Goal: Task Accomplishment & Management: Manage account settings

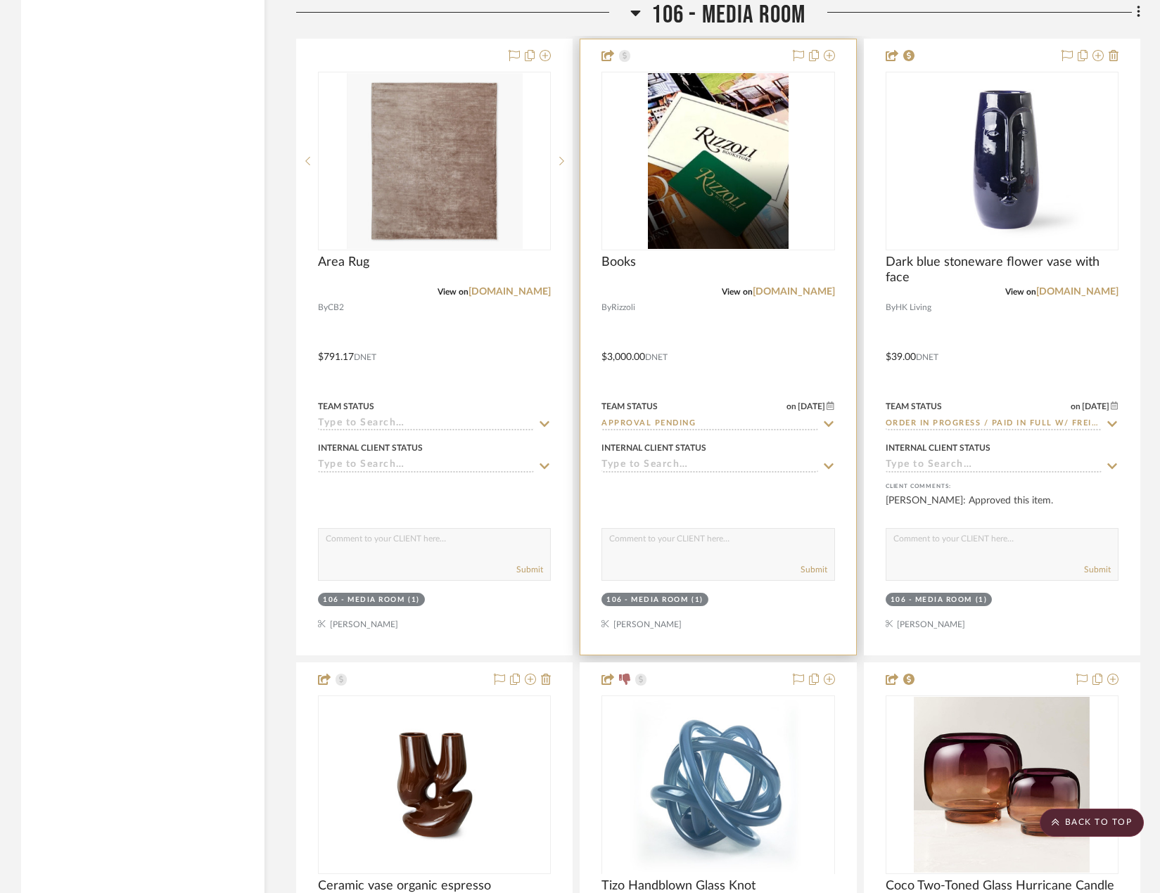
scroll to position [7528, 0]
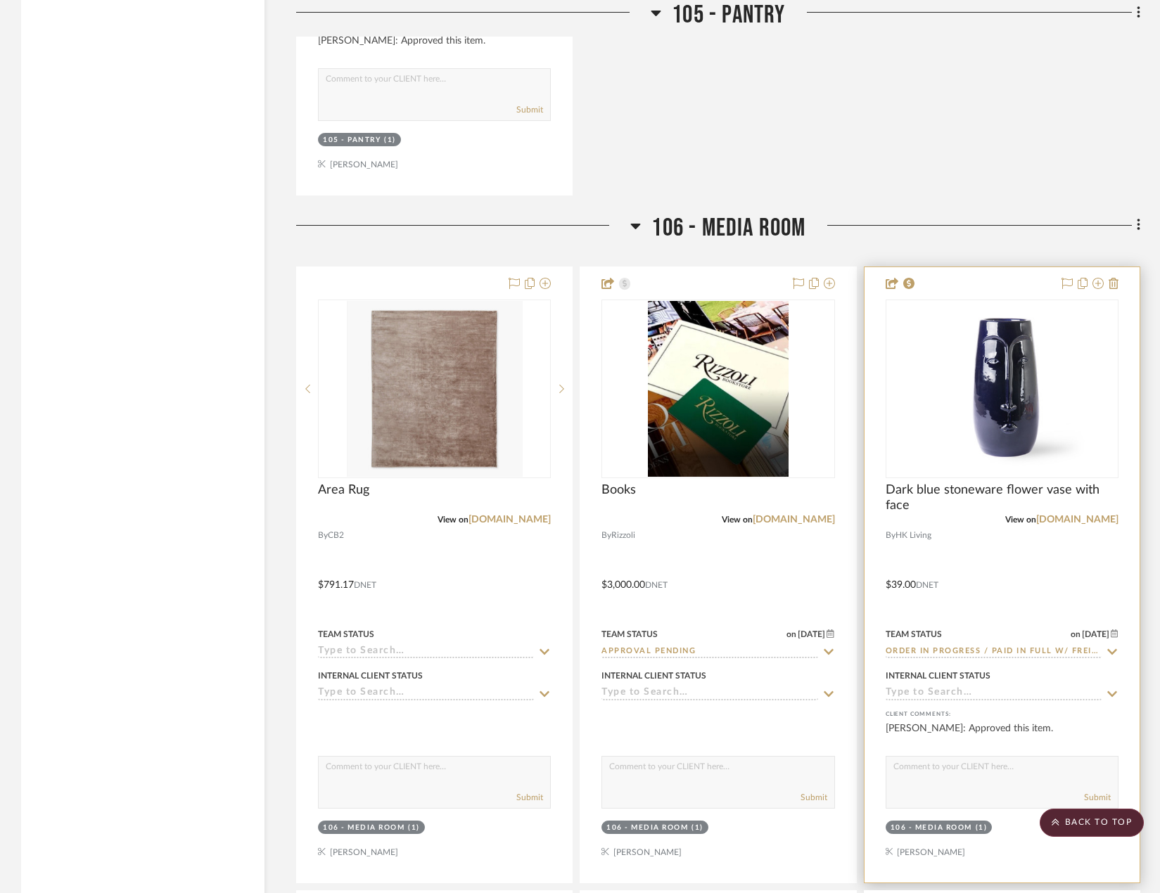
click at [1101, 614] on div at bounding box center [1002, 575] width 275 height 616
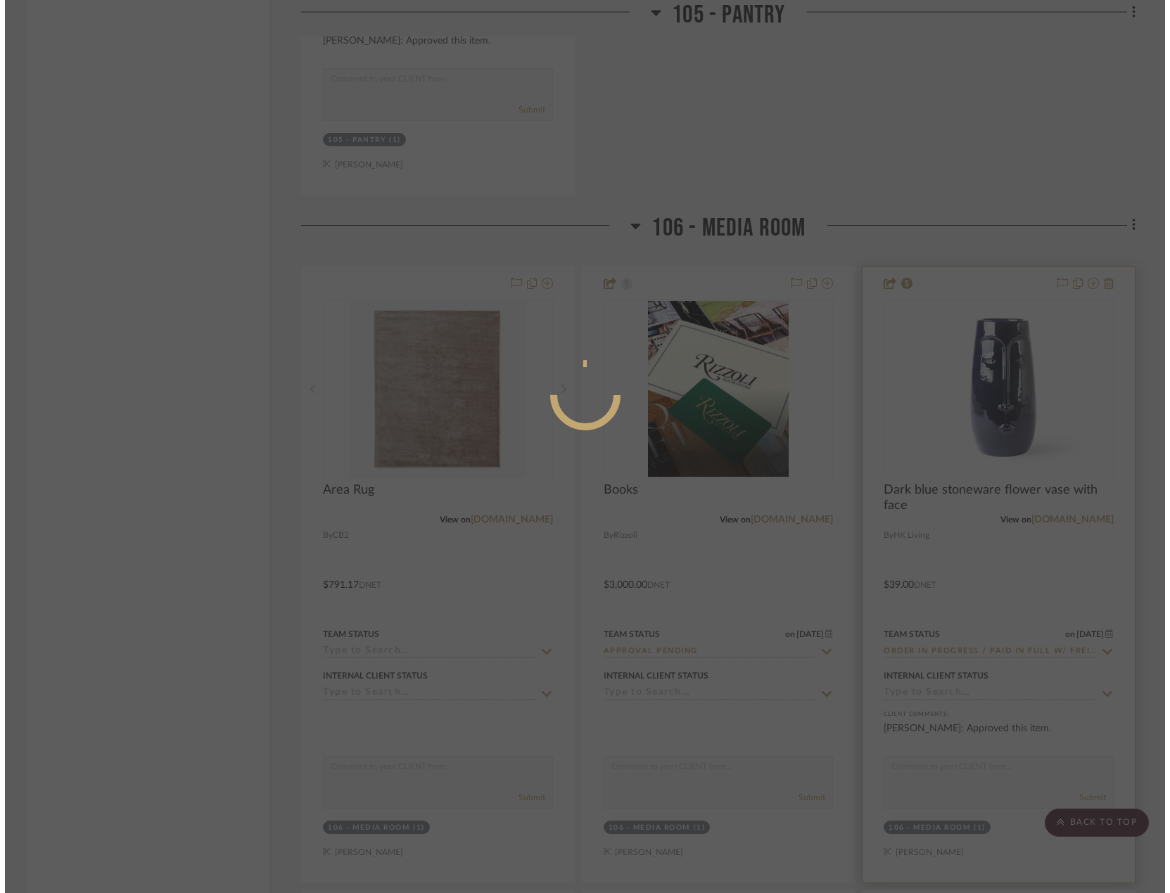
scroll to position [0, 0]
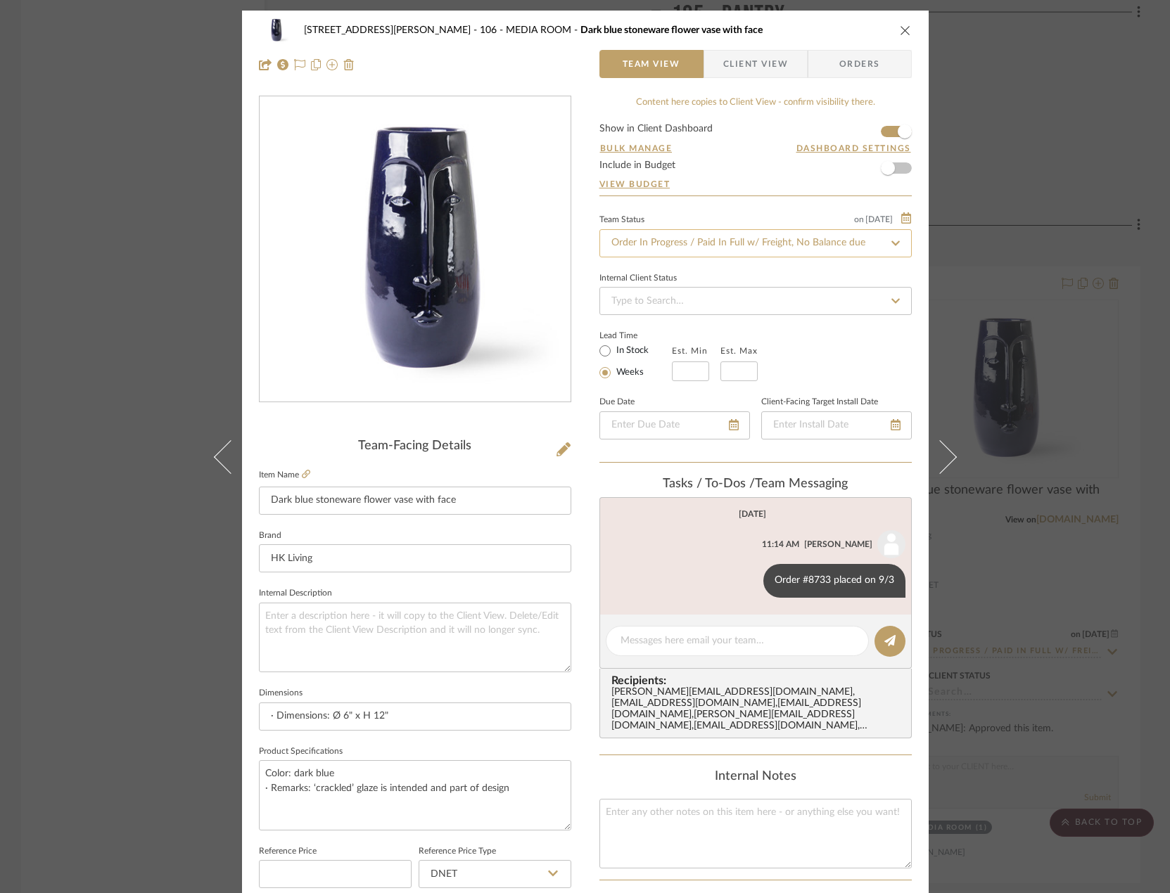
click at [751, 250] on input "Order In Progress / Paid In Full w/ Freight, No Balance due" at bounding box center [755, 243] width 312 height 28
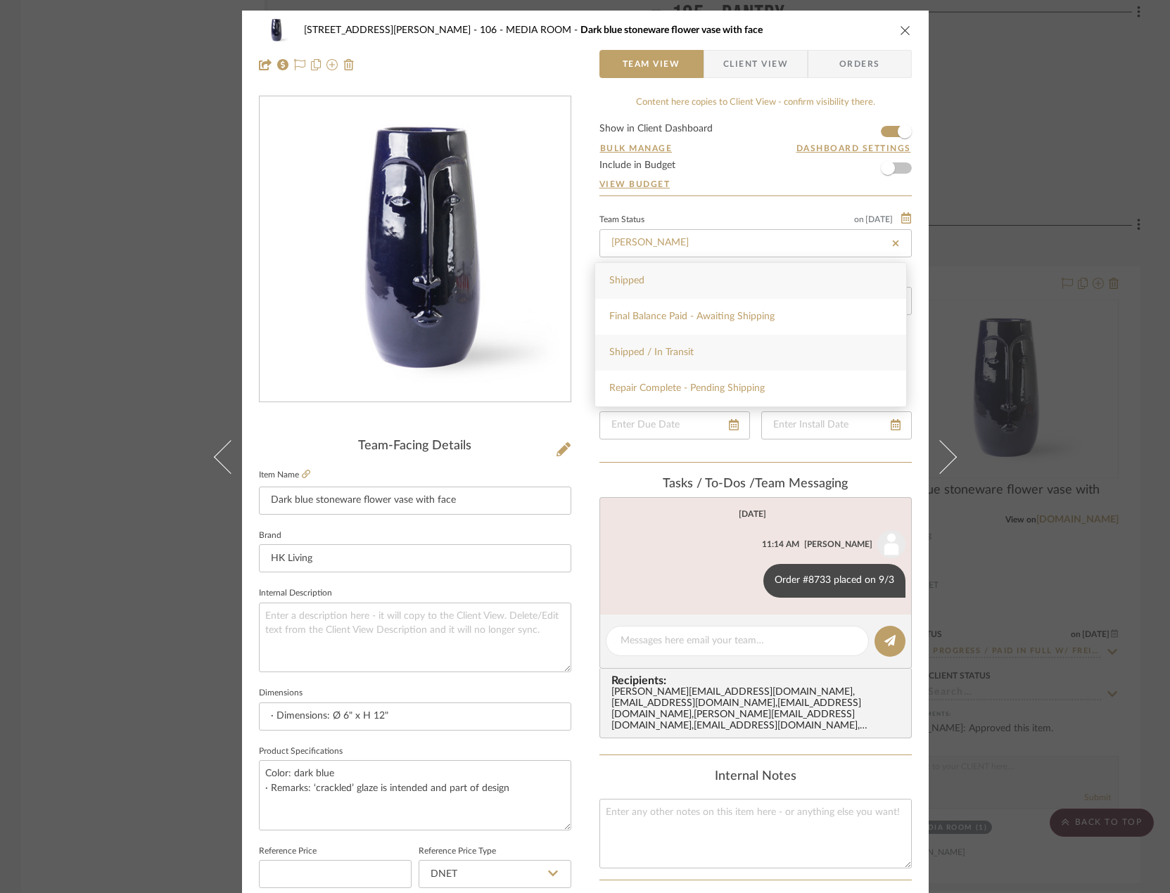
click at [685, 357] on span "Shipped / In Transit" at bounding box center [651, 353] width 84 height 10
type input "Shipped / In Transit"
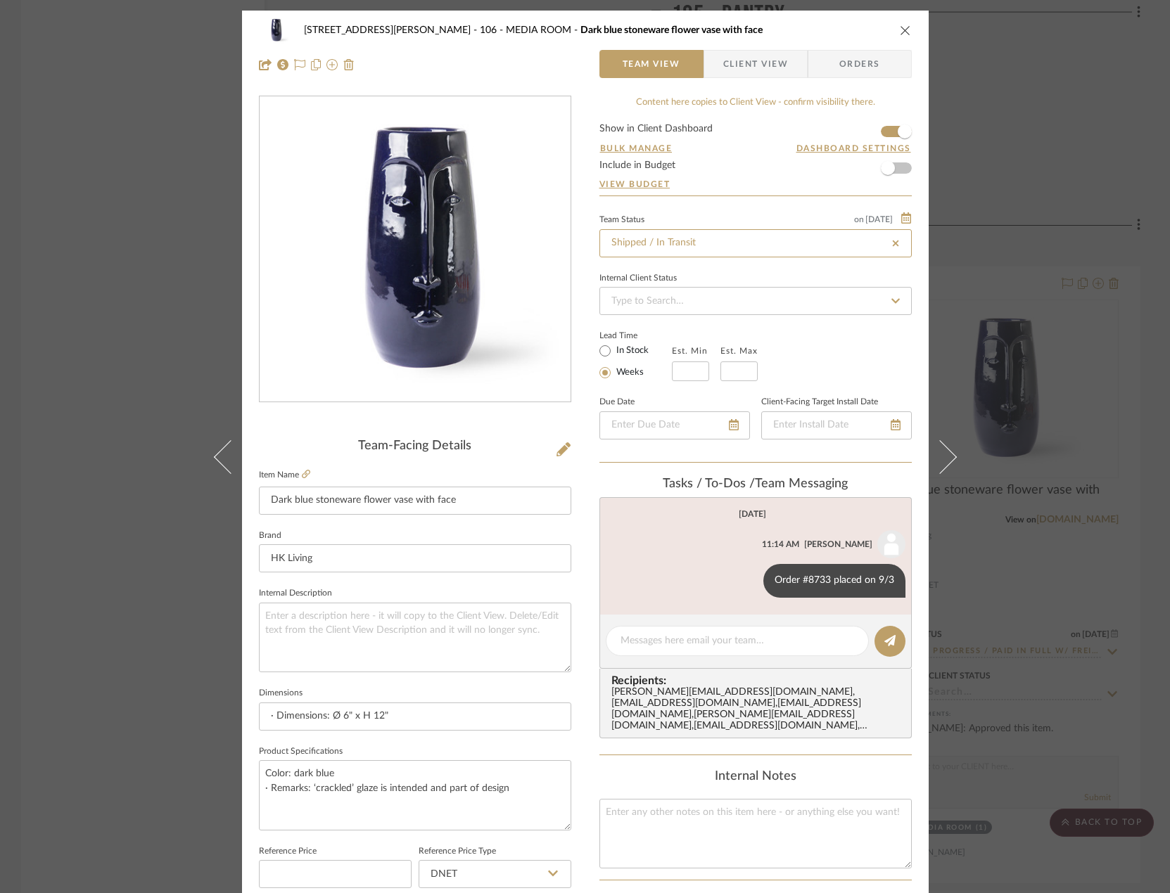
type input "Shipped / In Transit"
click at [687, 647] on textarea at bounding box center [738, 641] width 234 height 15
paste textarea "392816972920"
click at [647, 640] on textarea "FedEx 392816972920" at bounding box center [738, 641] width 234 height 15
type textarea "FedEx tracking 392816972920"
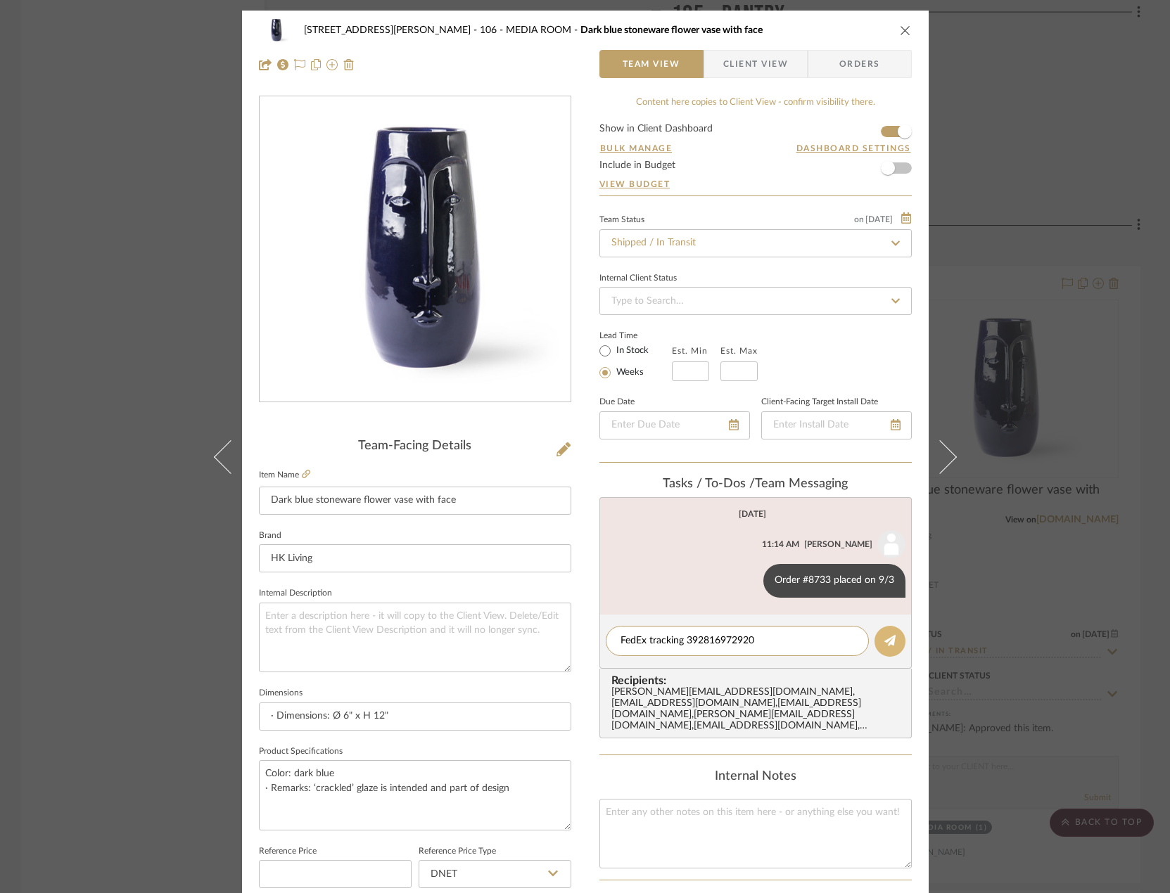
click at [889, 638] on icon at bounding box center [889, 640] width 11 height 11
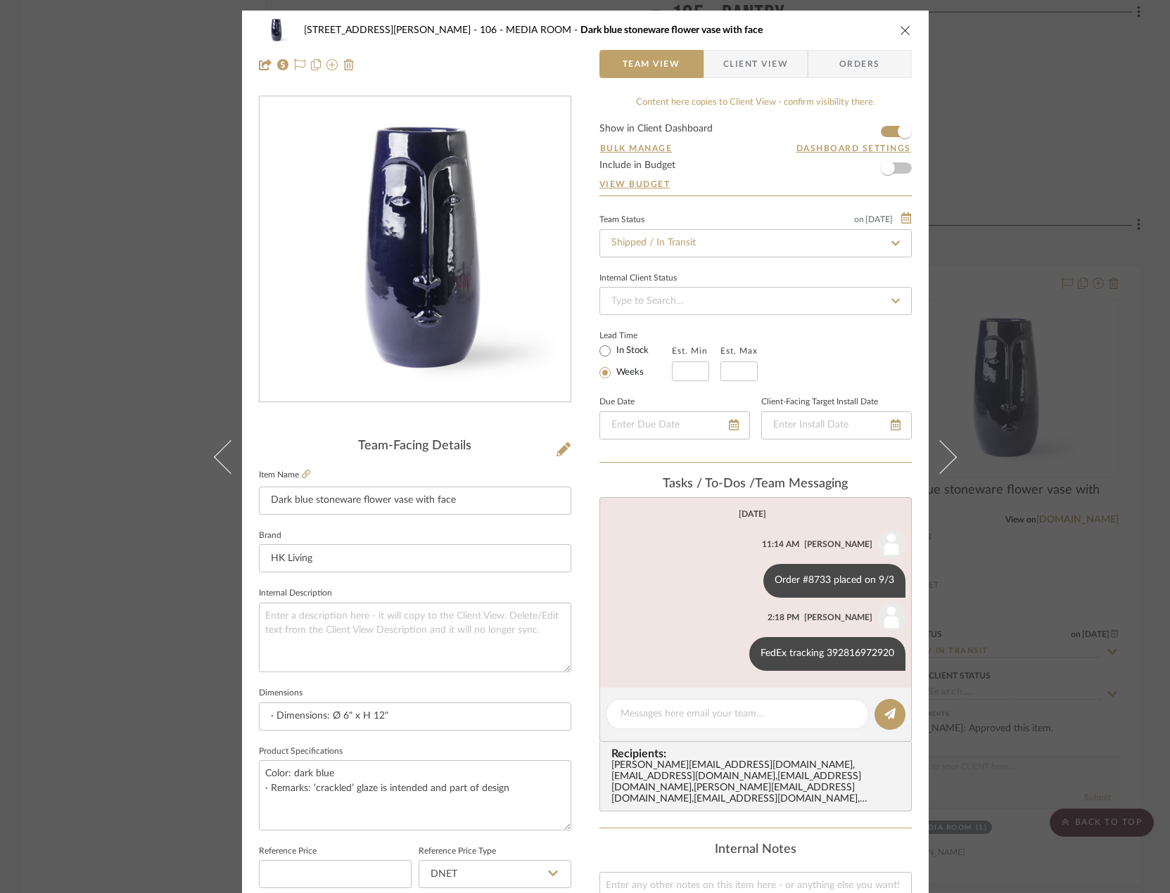
click at [155, 248] on div "[STREET_ADDRESS][PERSON_NAME] - MEDIA ROOM Dark blue stoneware flower vase with…" at bounding box center [585, 446] width 1170 height 893
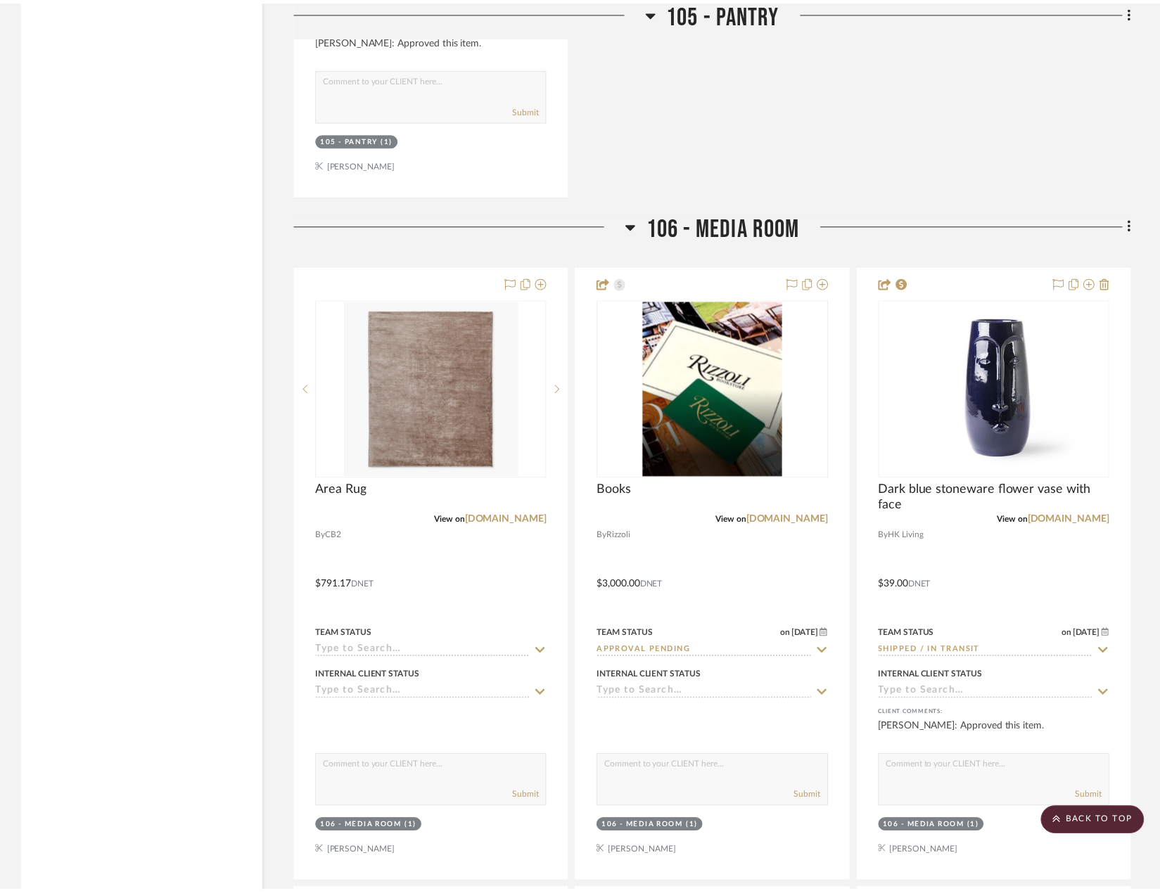
scroll to position [7528, 0]
